Goal: Task Accomplishment & Management: Use online tool/utility

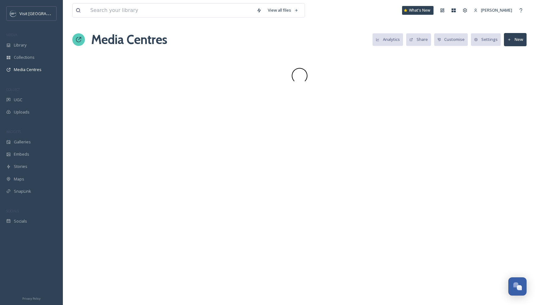
scroll to position [539, 0]
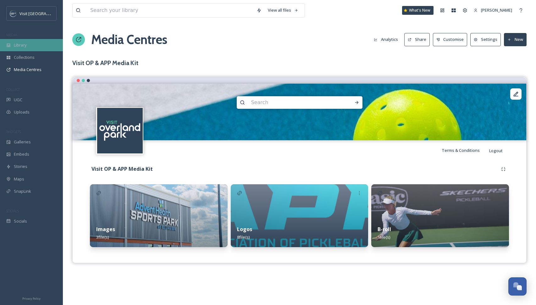
click at [22, 46] on span "Library" at bounding box center [20, 45] width 13 height 6
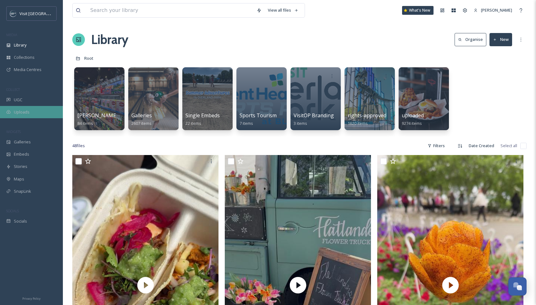
click at [30, 112] on div "Uploads" at bounding box center [31, 112] width 63 height 12
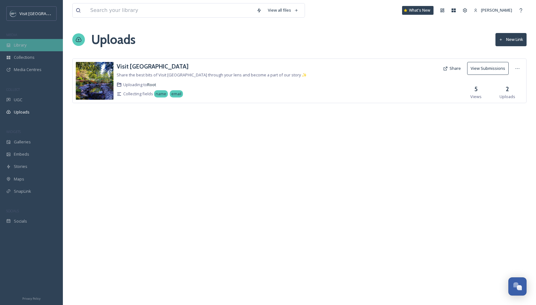
click at [27, 50] on div "Library" at bounding box center [31, 45] width 63 height 12
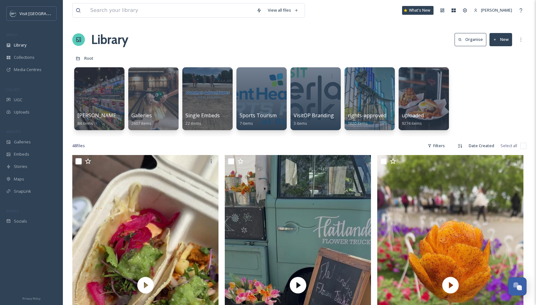
click at [499, 40] on button "New" at bounding box center [501, 39] width 23 height 13
click at [492, 57] on span "File Upload" at bounding box center [498, 54] width 21 height 6
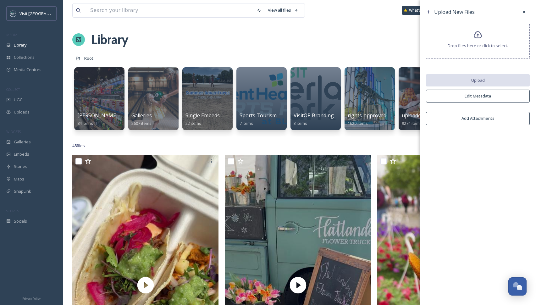
click at [481, 39] on icon at bounding box center [478, 35] width 9 height 9
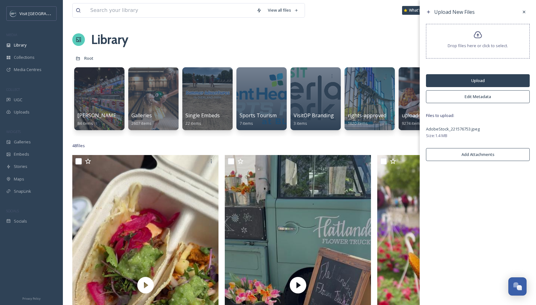
click at [479, 81] on button "Upload" at bounding box center [478, 80] width 104 height 13
